Goal: Information Seeking & Learning: Learn about a topic

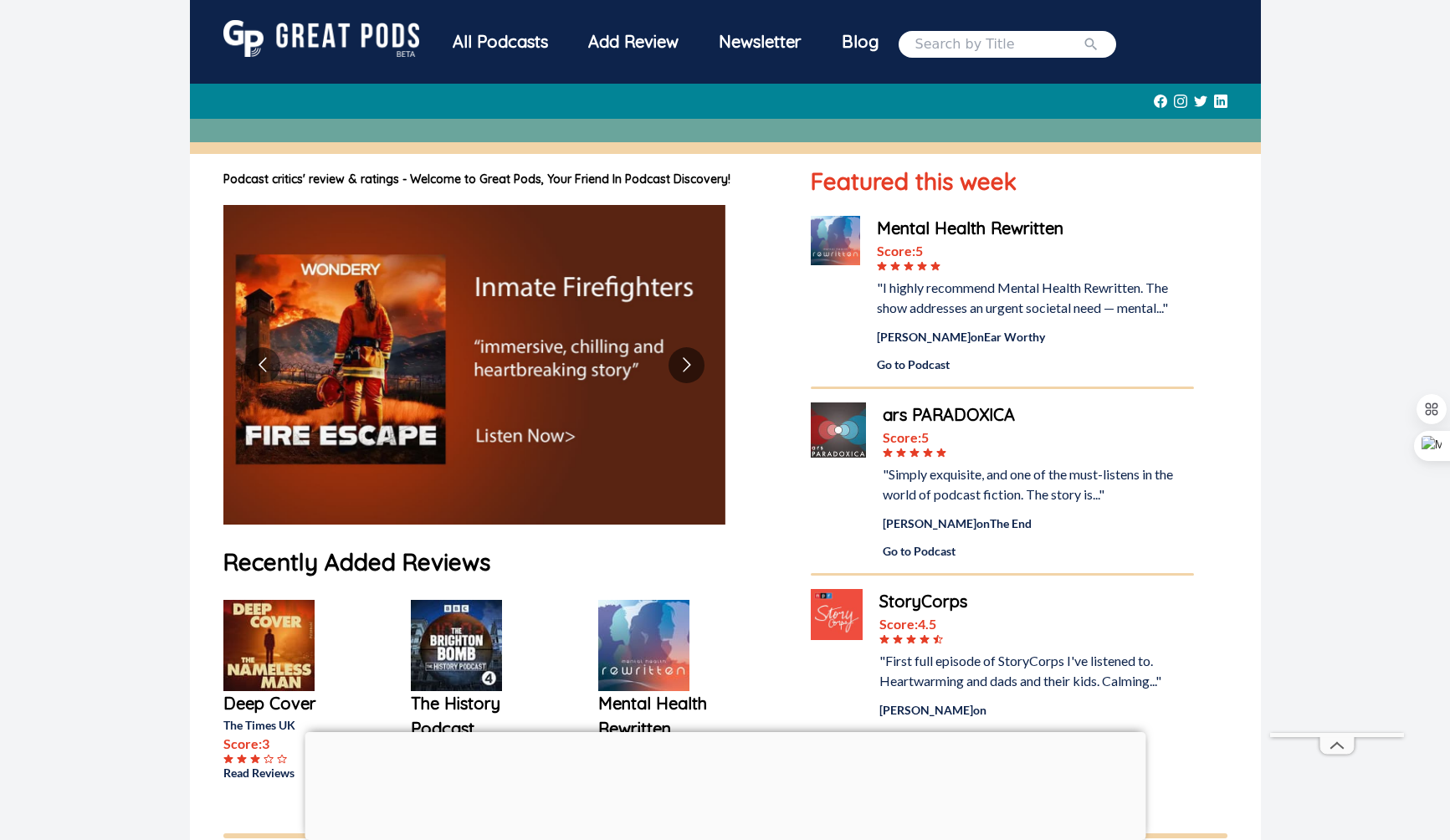
click at [521, 39] on div "All Podcasts" at bounding box center [501, 41] width 136 height 43
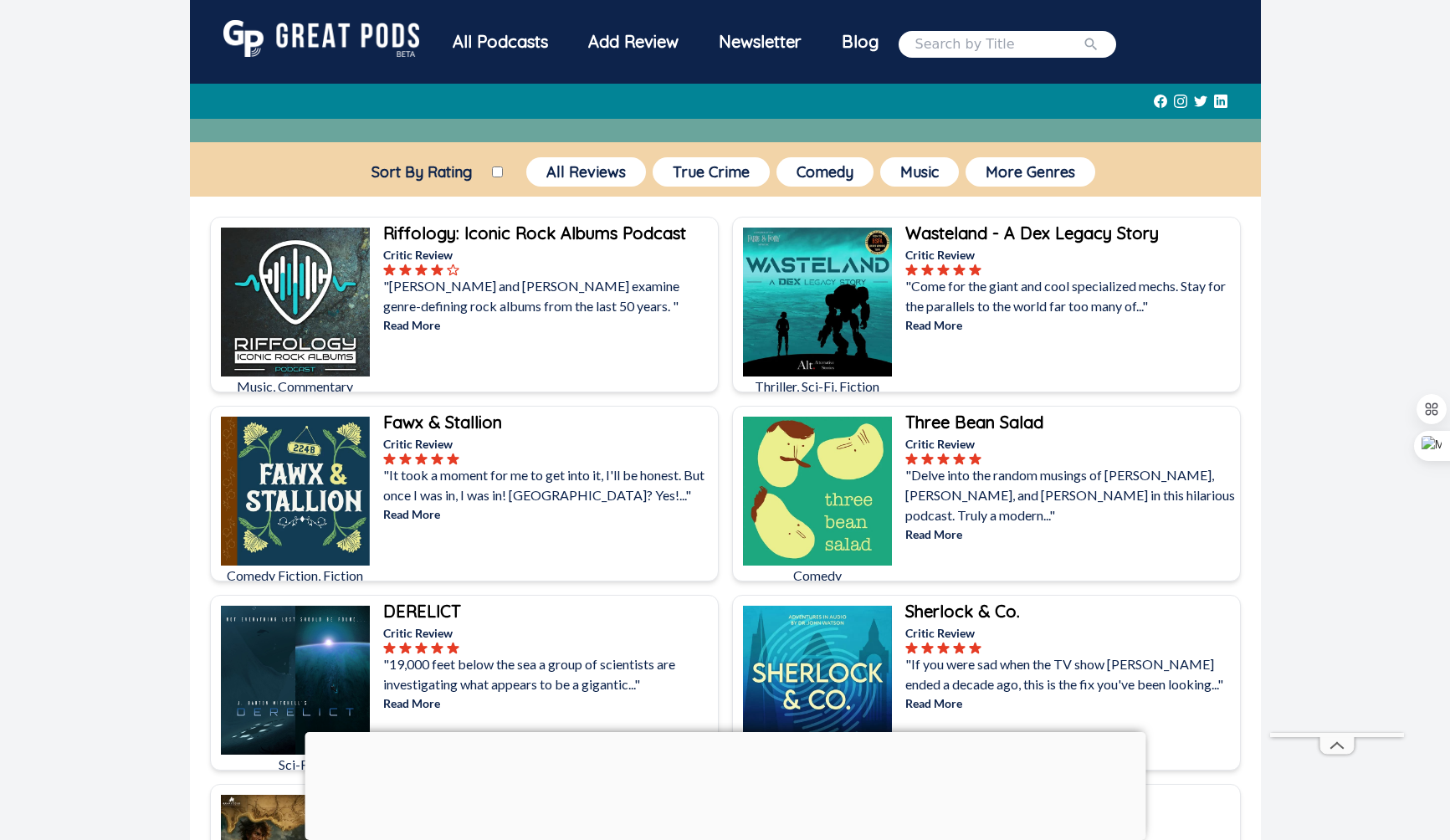
click at [496, 167] on input "Sort By Rating" at bounding box center [497, 172] width 11 height 11
checkbox input "true"
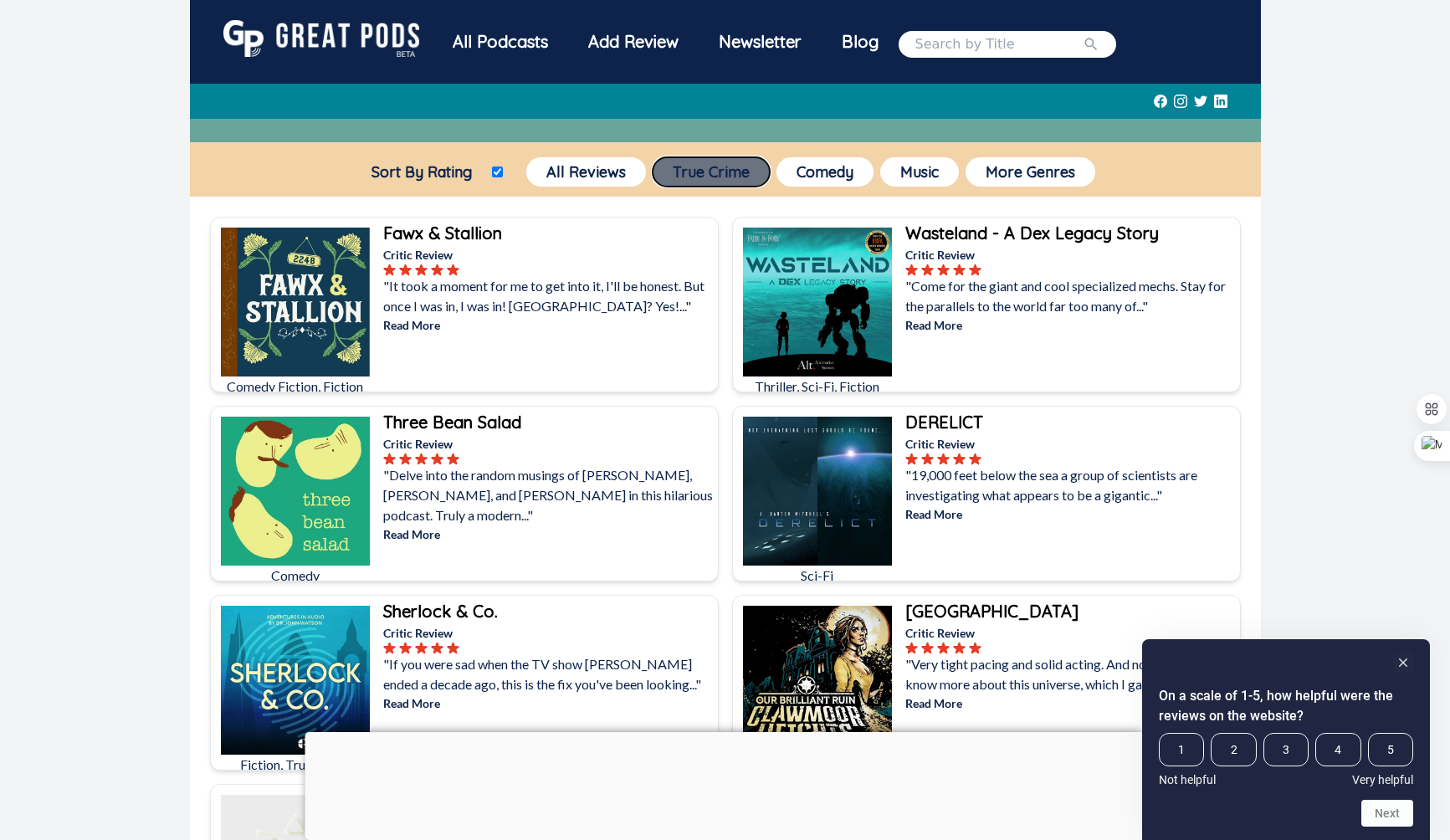
click at [714, 169] on button "True Crime" at bounding box center [711, 171] width 117 height 29
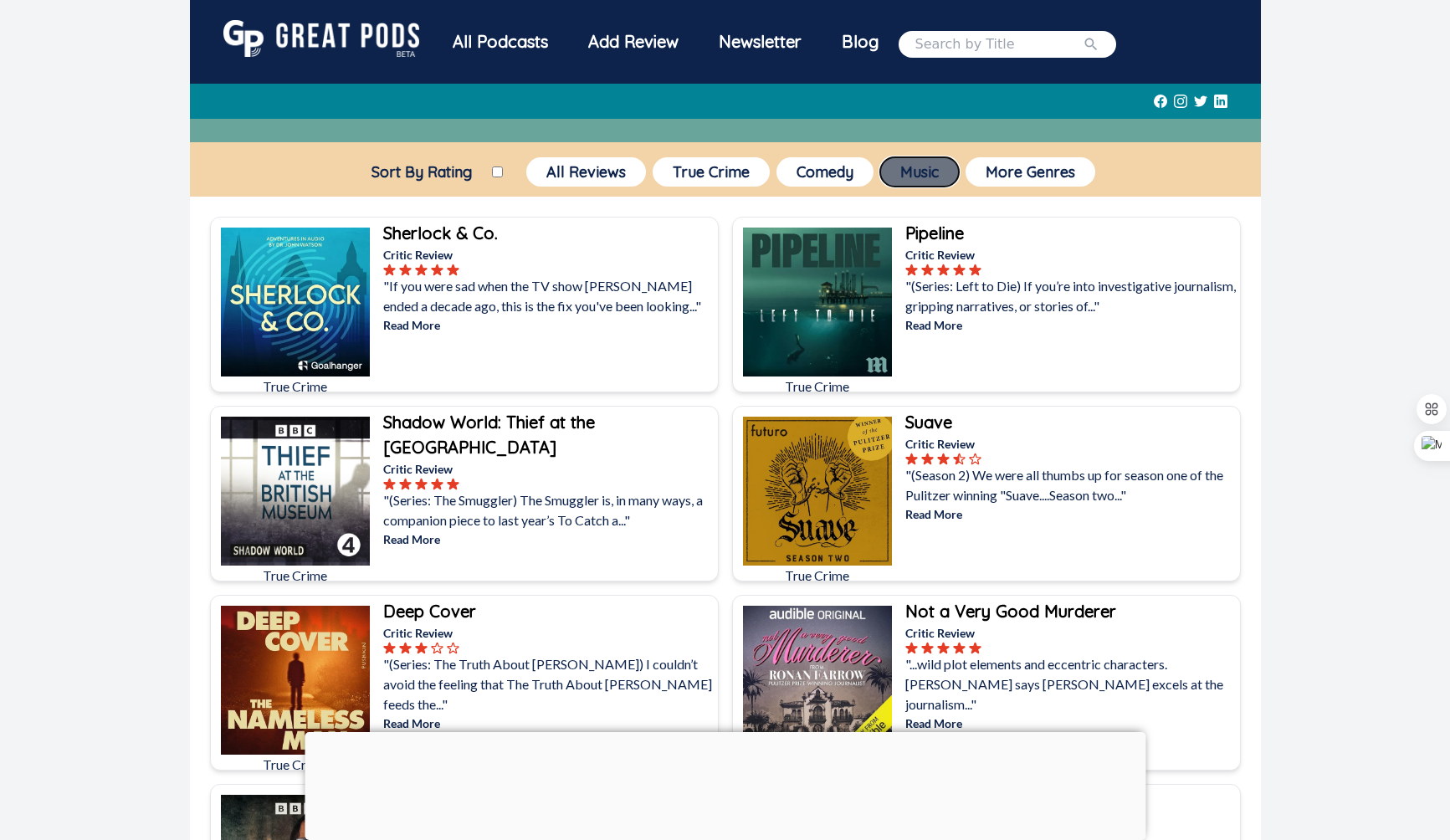
click at [922, 170] on button "Music" at bounding box center [920, 171] width 79 height 29
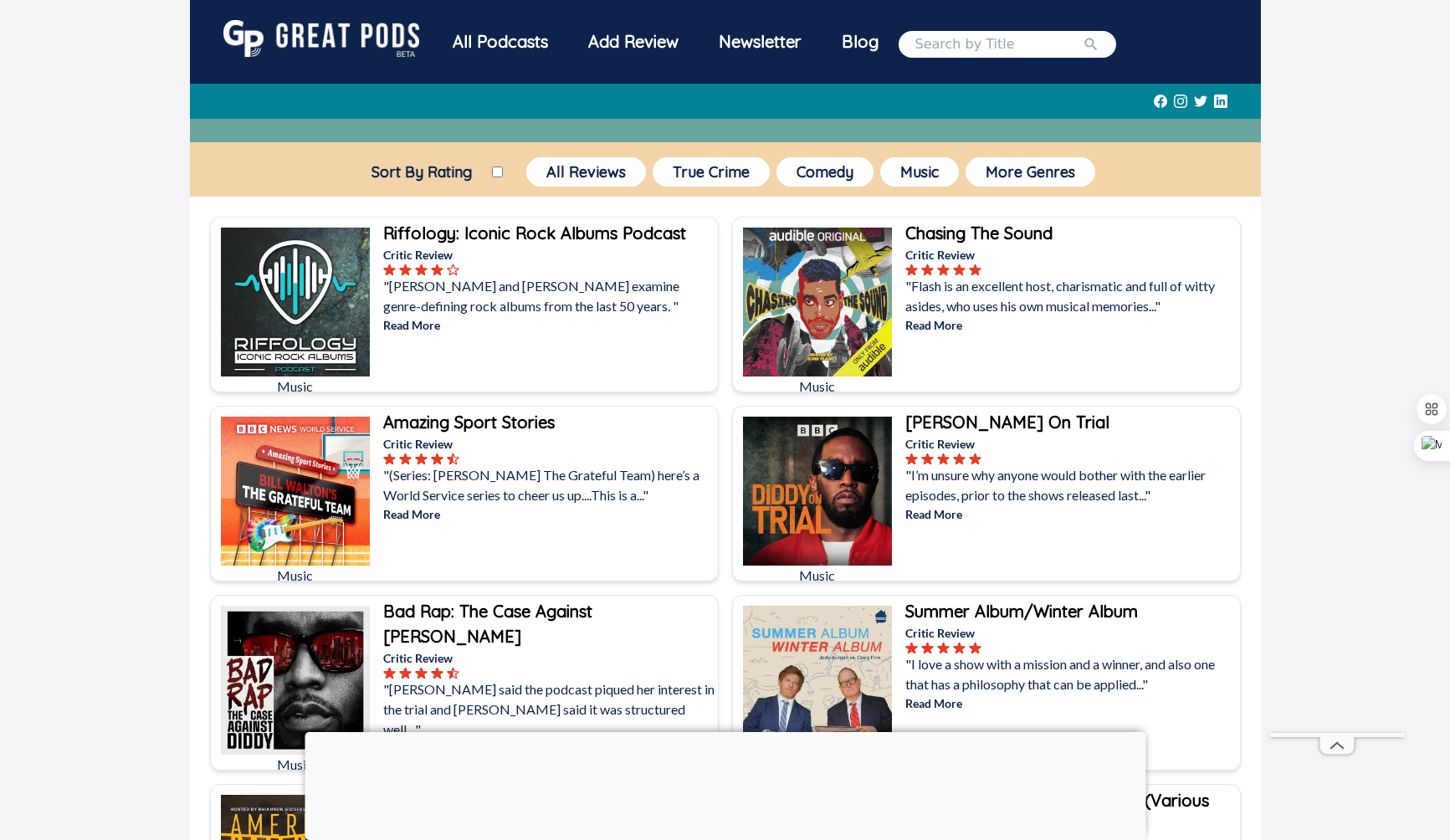
click at [493, 169] on input "Sort By Rating" at bounding box center [497, 172] width 11 height 11
checkbox input "true"
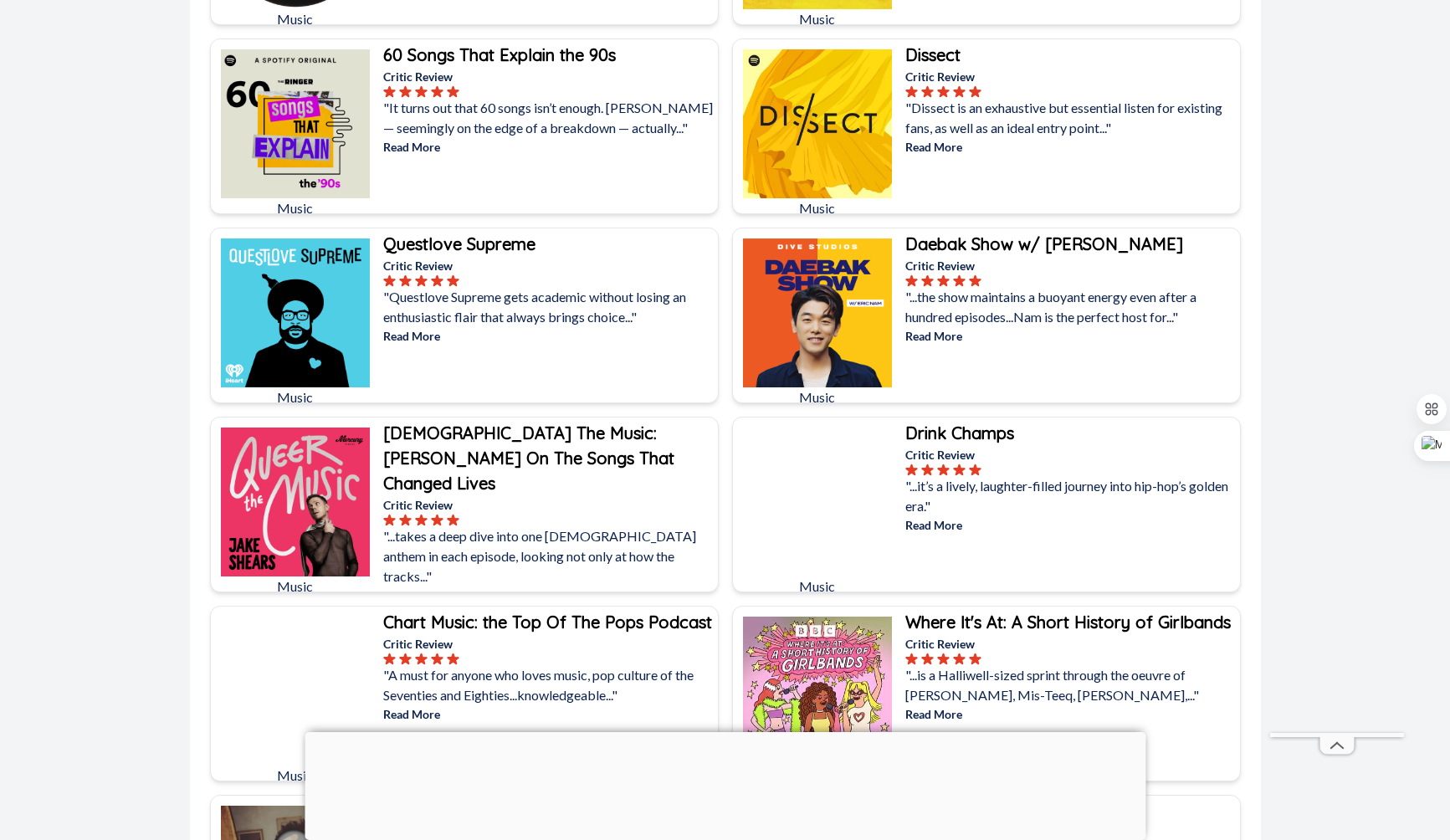
scroll to position [2592, 0]
